Goal: Register for event/course

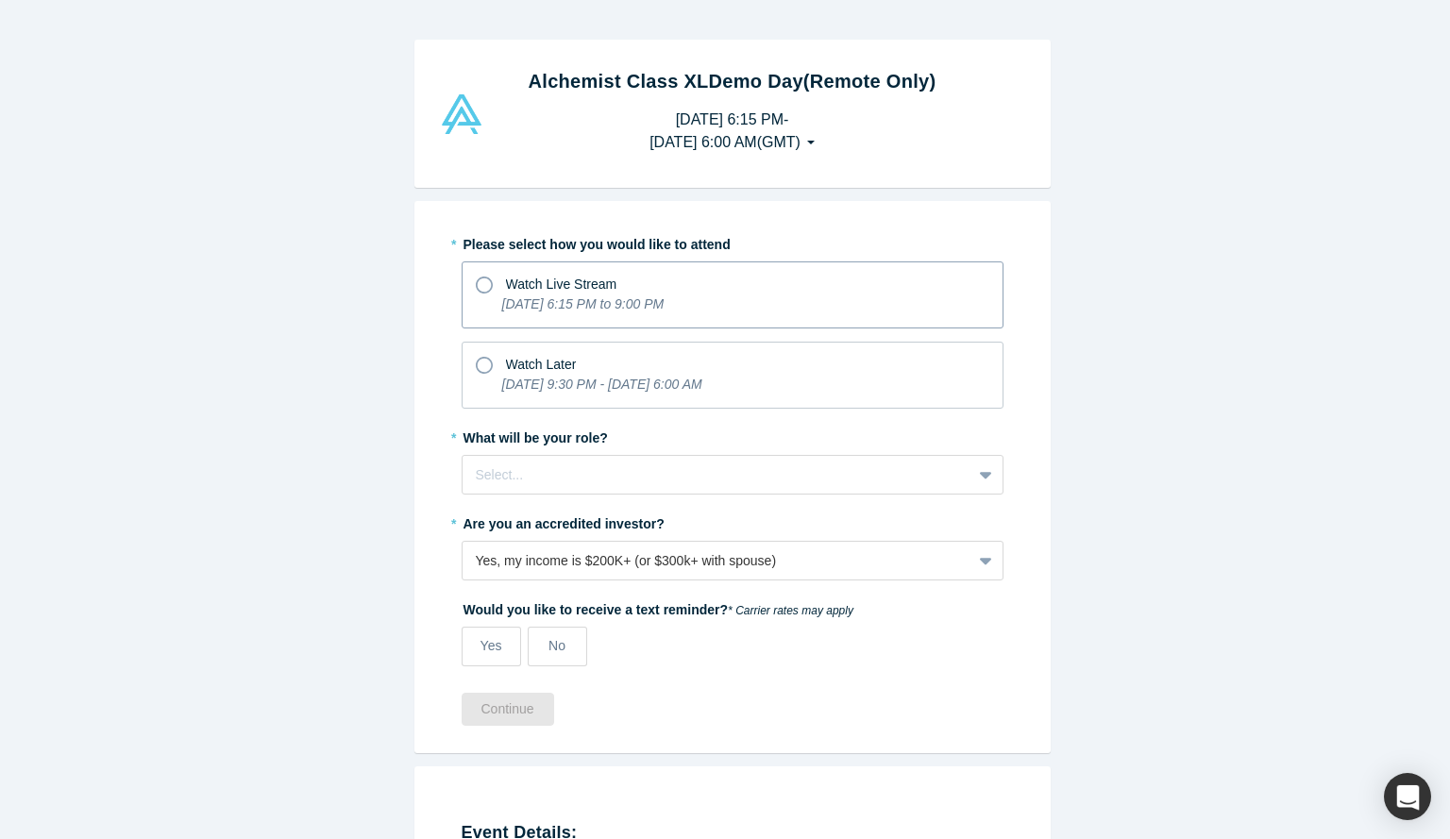
click at [478, 291] on icon at bounding box center [484, 285] width 17 height 17
click at [0, 0] on input "Watch Live Stream [DATE] 6:15 PM to 9:00 PM" at bounding box center [0, 0] width 0 height 0
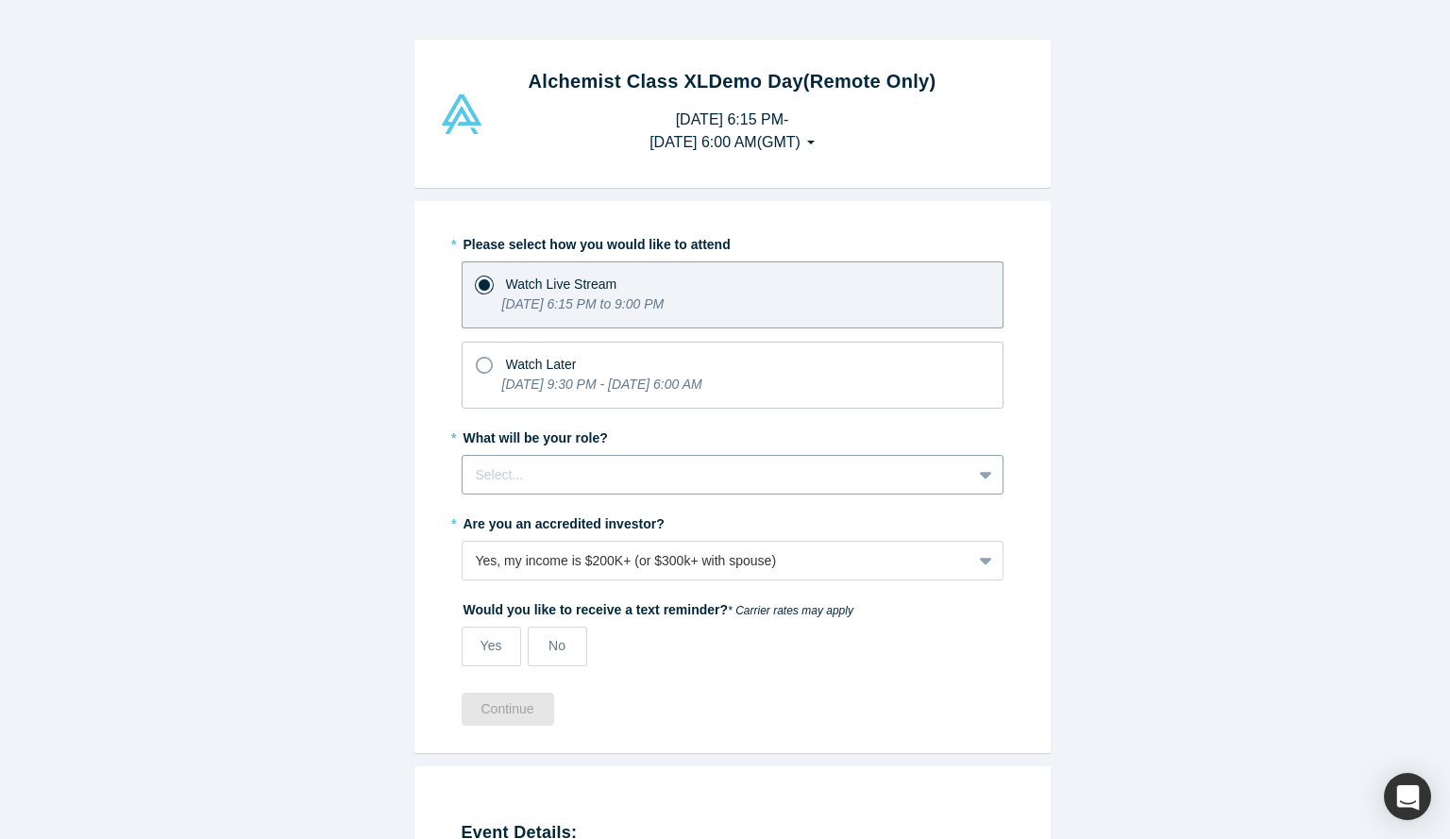
click at [644, 469] on div at bounding box center [717, 475] width 482 height 24
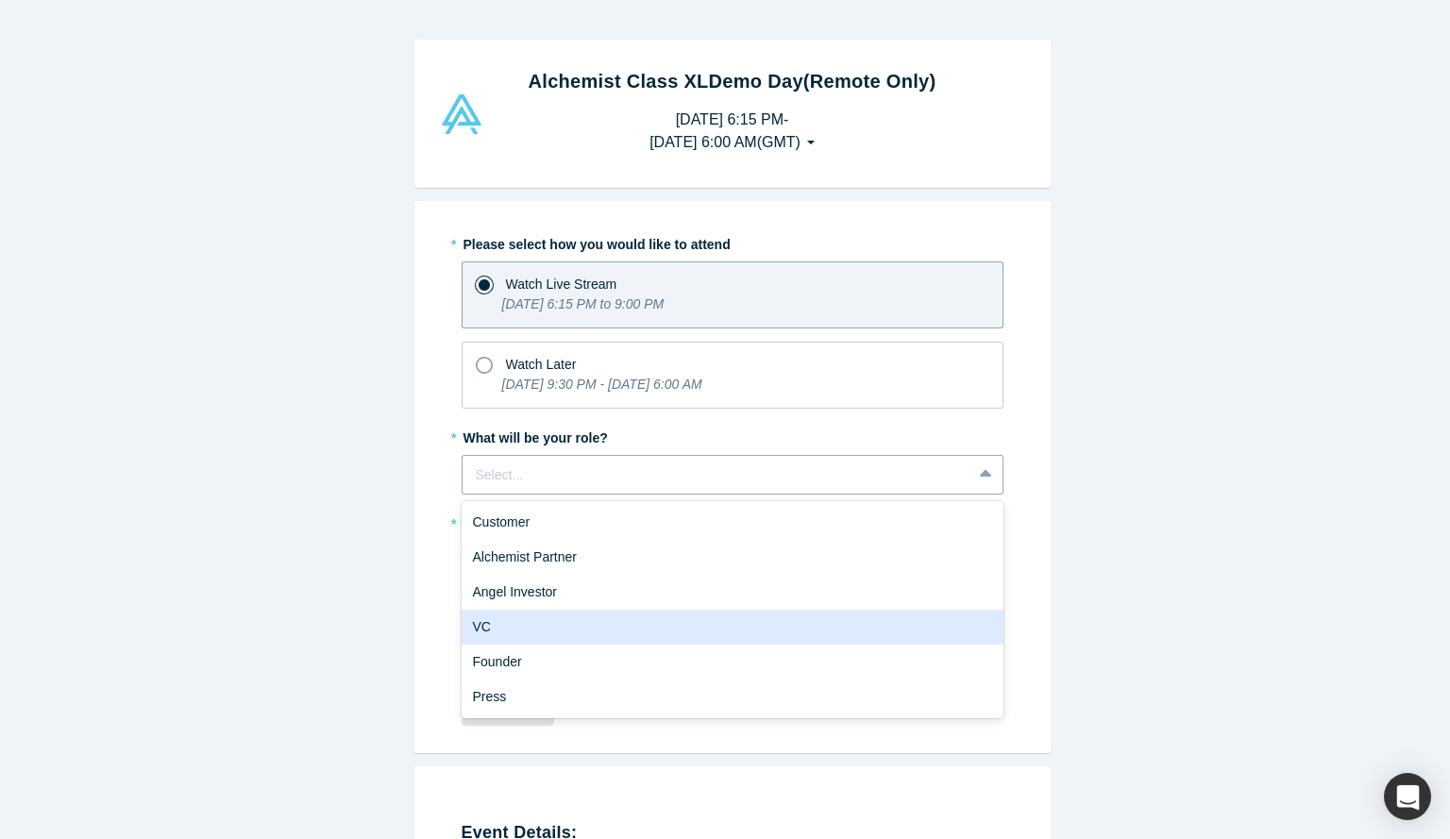
click at [568, 622] on div "VC" at bounding box center [733, 627] width 542 height 35
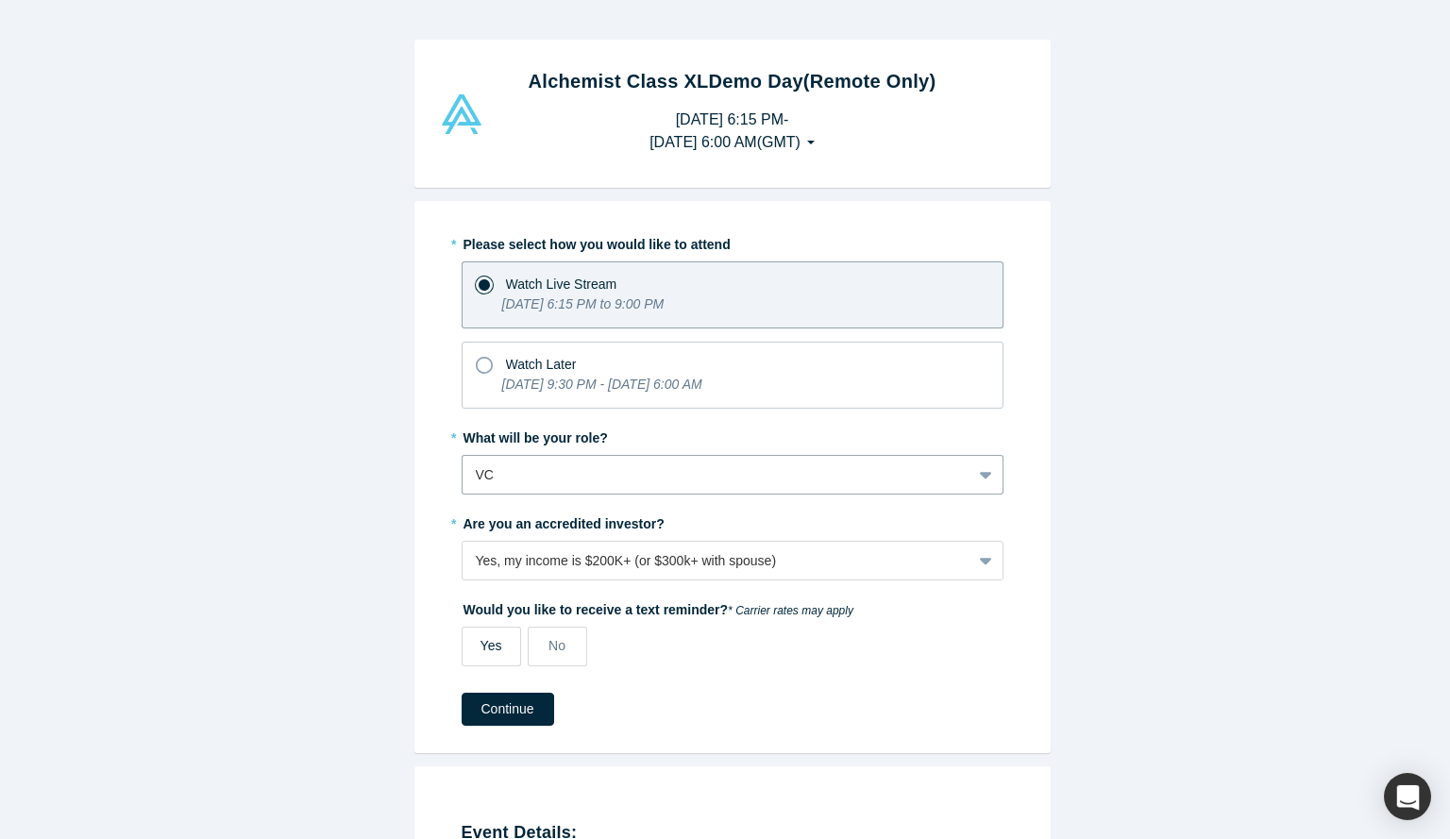
click at [472, 645] on label "Yes" at bounding box center [491, 647] width 59 height 40
click at [0, 0] on input "Yes" at bounding box center [0, 0] width 0 height 0
select select "PT"
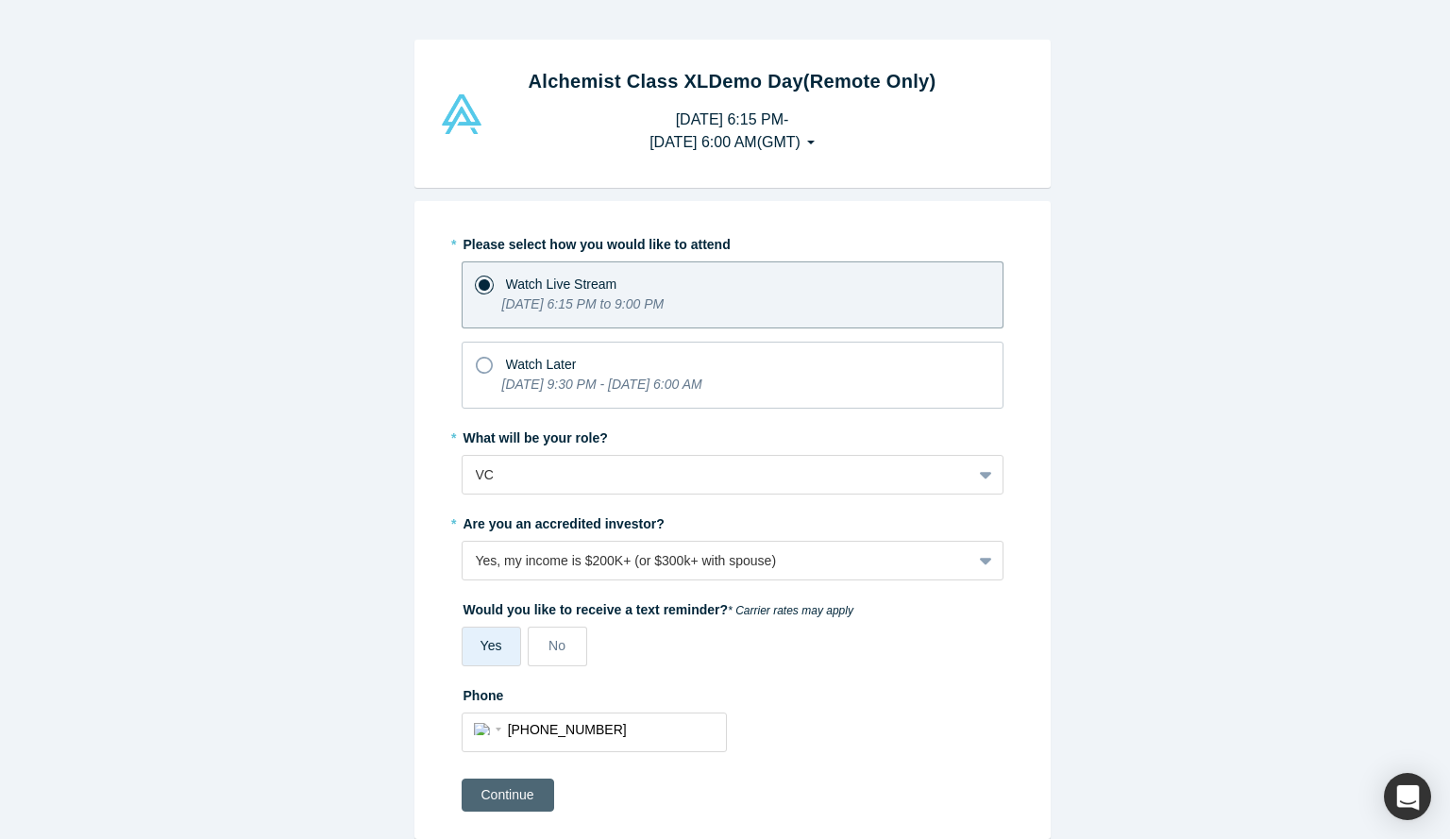
click at [475, 792] on button "Continue" at bounding box center [508, 795] width 92 height 33
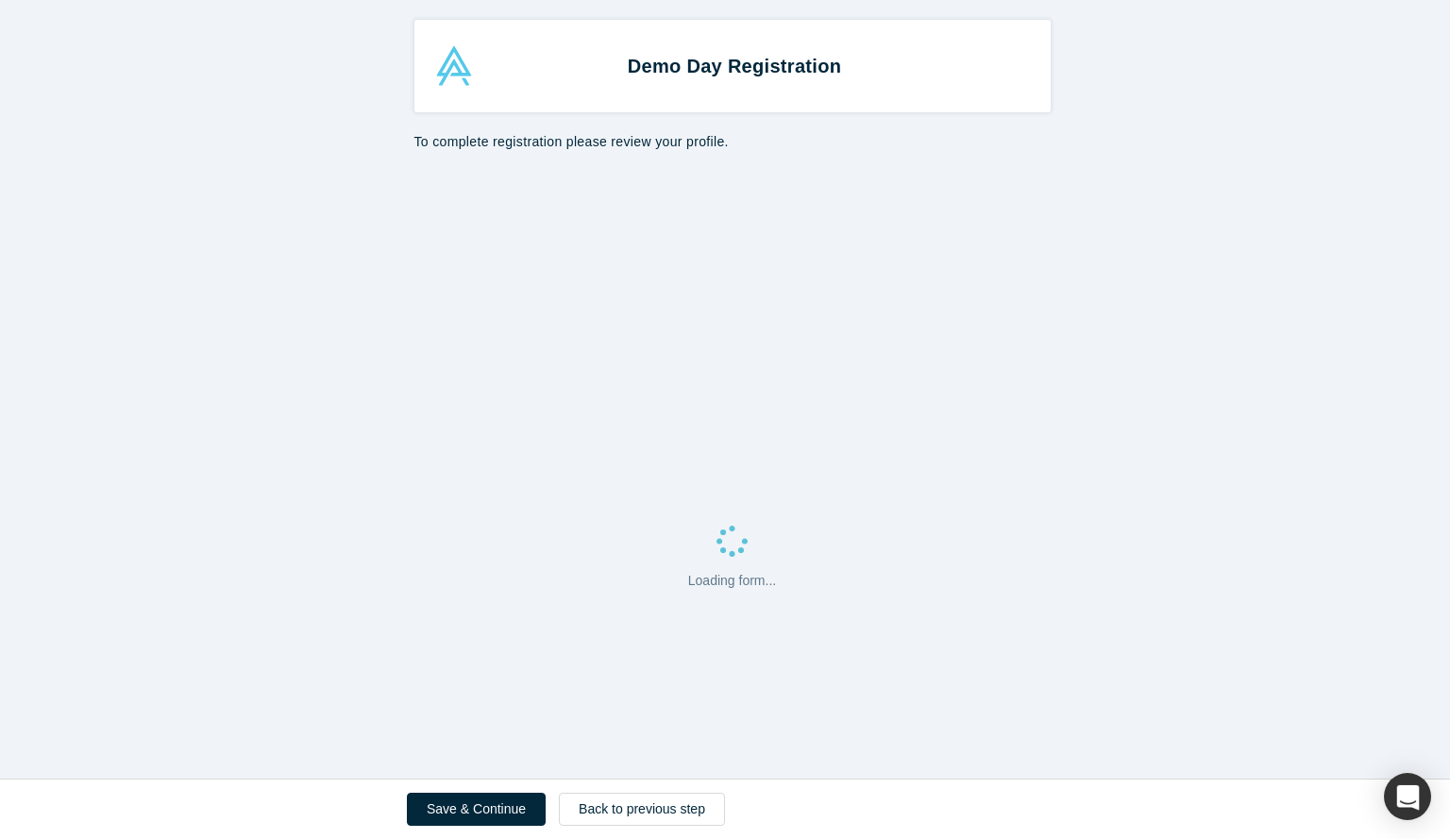
select select "PT"
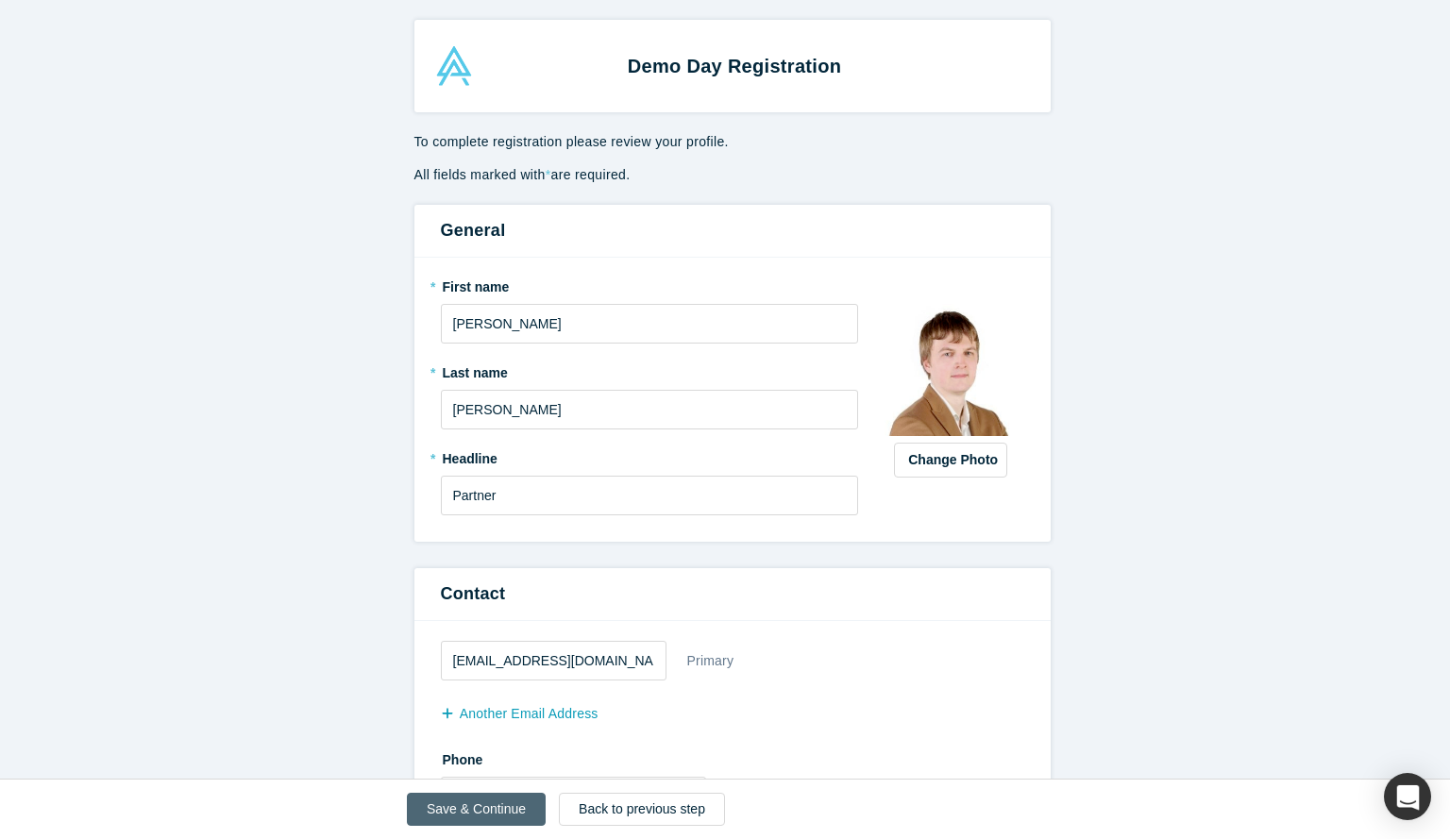
click at [474, 805] on button "Save & Continue" at bounding box center [476, 809] width 139 height 33
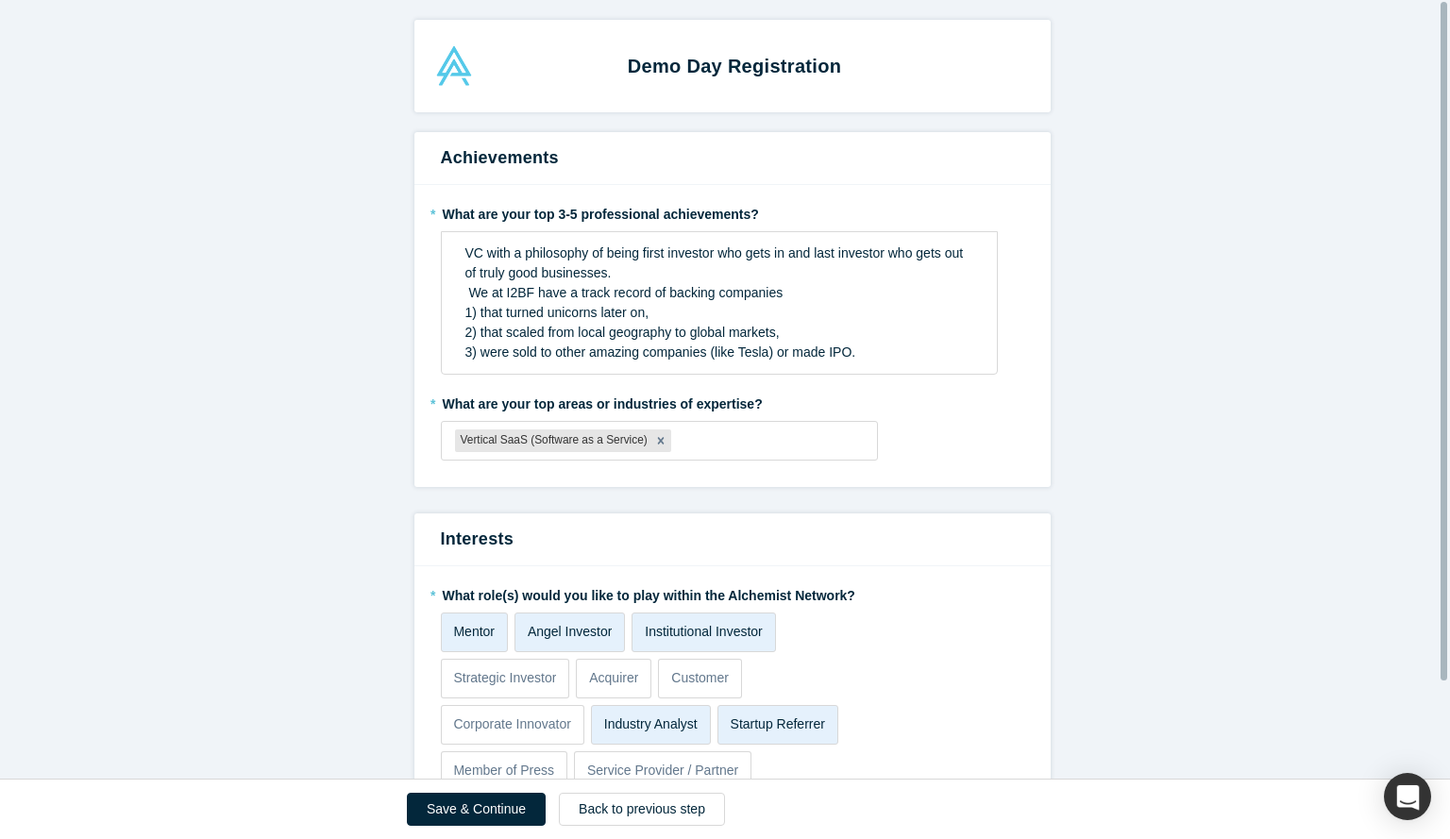
scroll to position [746, 0]
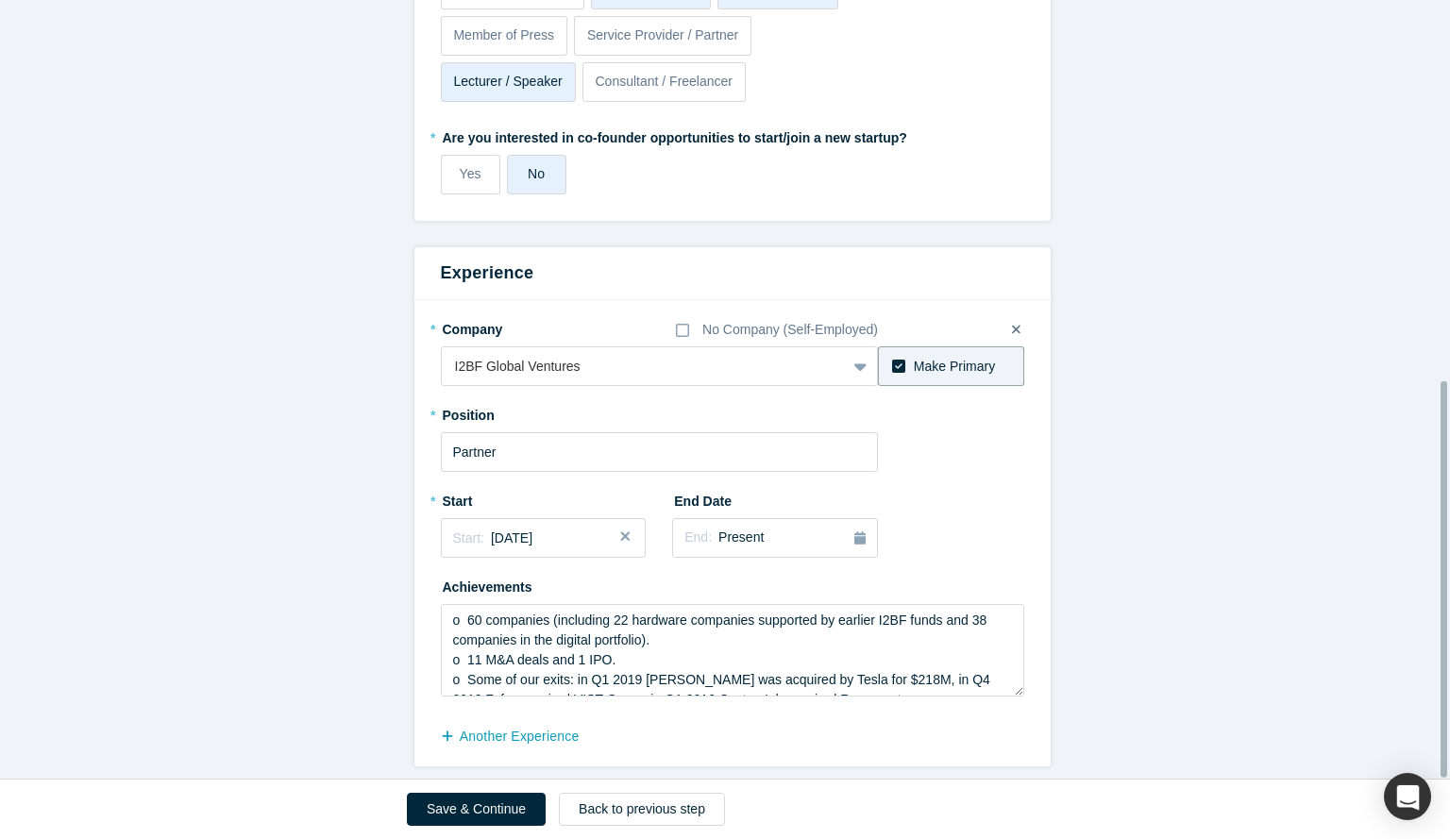
drag, startPoint x: 1445, startPoint y: 290, endPoint x: 1434, endPoint y: 434, distance: 144.8
click at [1434, 434] on div "Demo Day Registration Achievements * What are your top 3-5 professional achieve…" at bounding box center [725, 389] width 1450 height 779
click at [448, 805] on button "Save & Continue" at bounding box center [476, 809] width 139 height 33
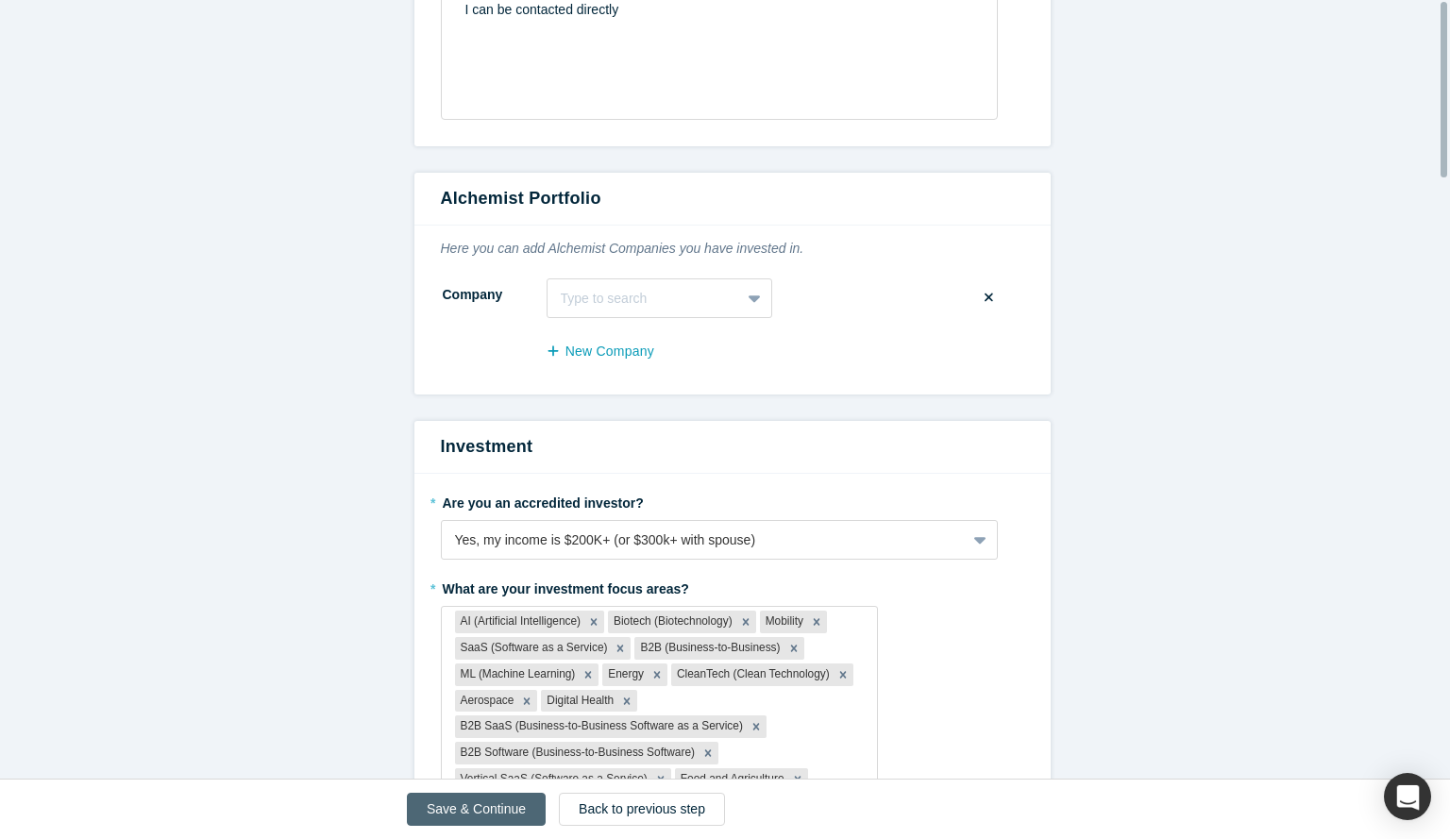
scroll to position [0, 0]
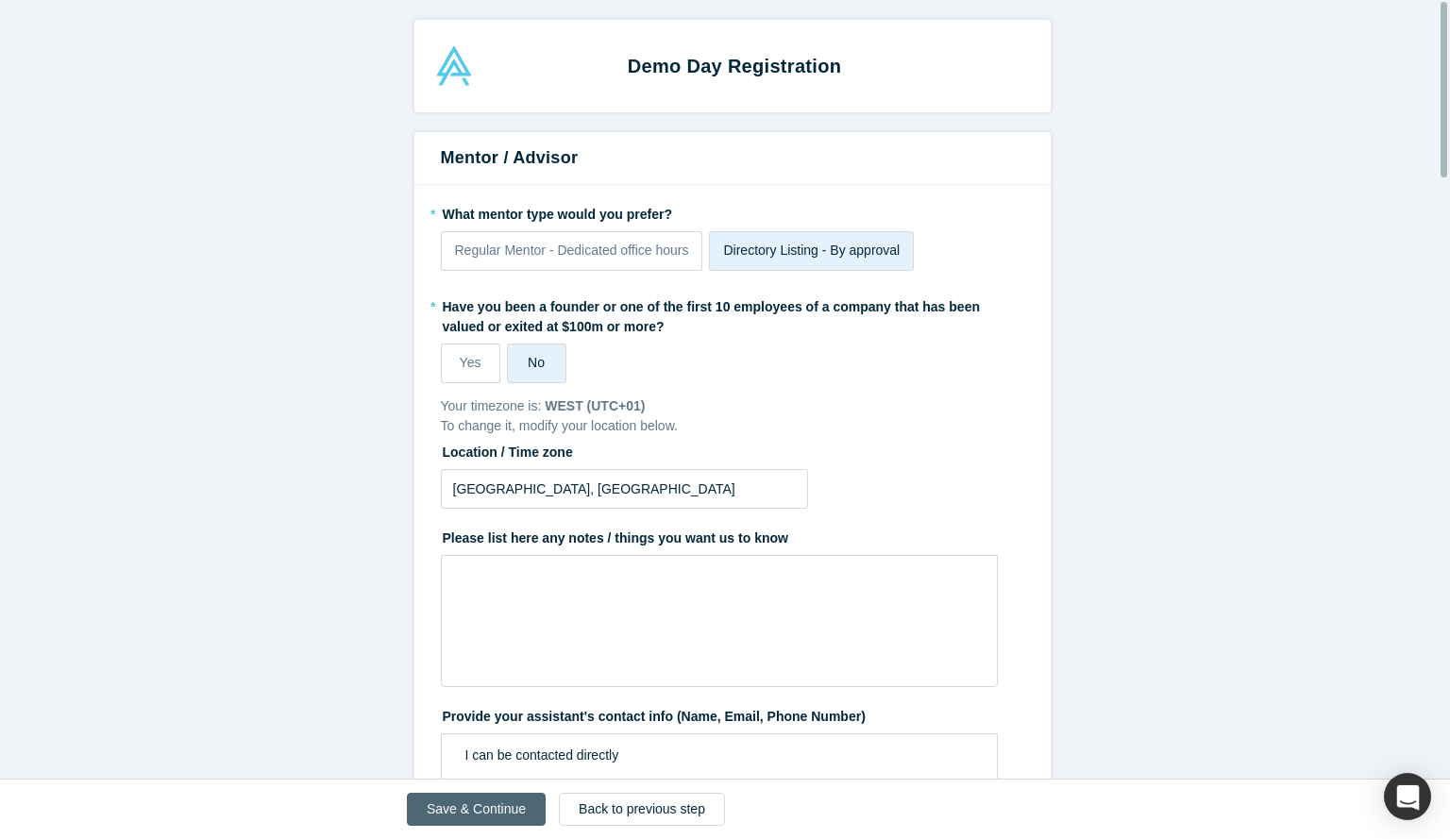
click at [448, 805] on button "Save & Continue" at bounding box center [476, 809] width 139 height 33
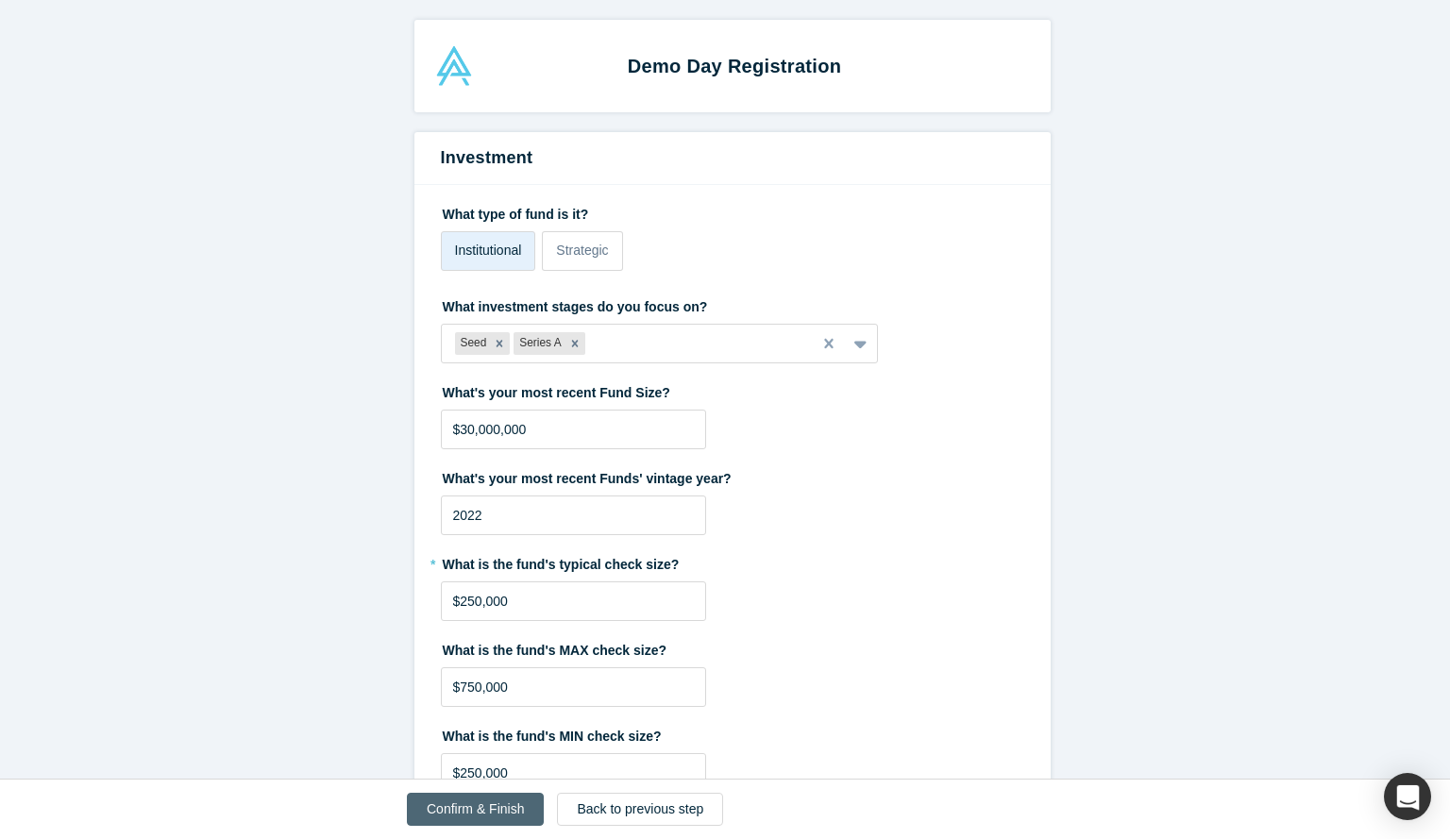
click at [448, 805] on button "Confirm & Finish" at bounding box center [475, 809] width 137 height 33
